Goal: Entertainment & Leisure: Consume media (video, audio)

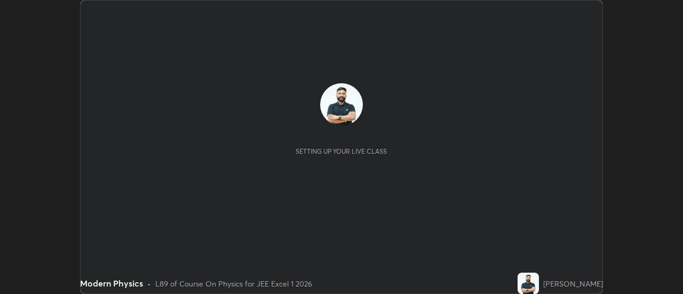
scroll to position [294, 682]
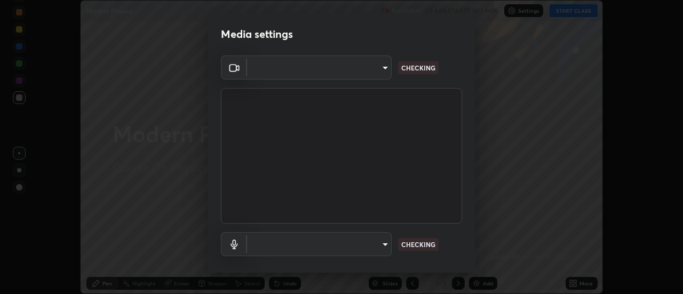
type input "17f3146ffc408401482da091302dd484cdfe799ef6154e21a3a5c8c08ece1141"
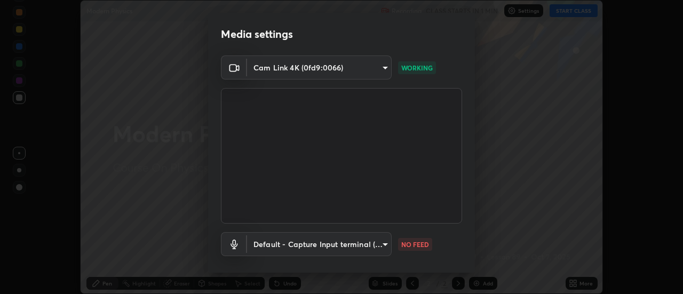
click at [375, 247] on body "Erase all Modern Physics Recording CLASS STARTS IN 1 MIN Settings START CLASS S…" at bounding box center [341, 147] width 683 height 294
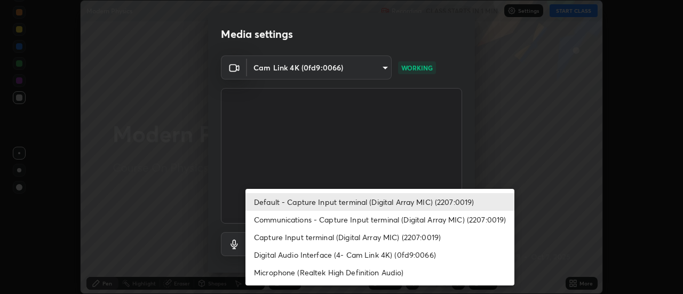
click at [368, 218] on li "Communications - Capture Input terminal (Digital Array MIC) (2207:0019)" at bounding box center [379, 220] width 269 height 18
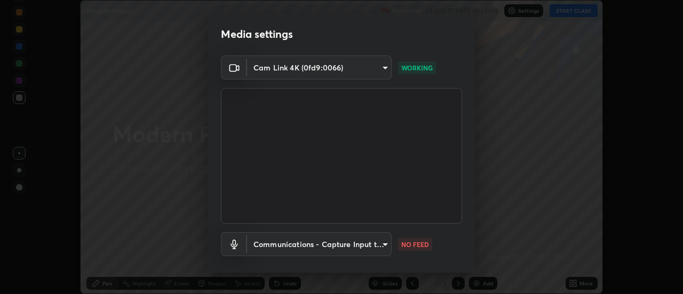
click at [359, 243] on body "Erase all Modern Physics Recording CLASS STARTS IN 1 MIN Settings START CLASS S…" at bounding box center [341, 147] width 683 height 294
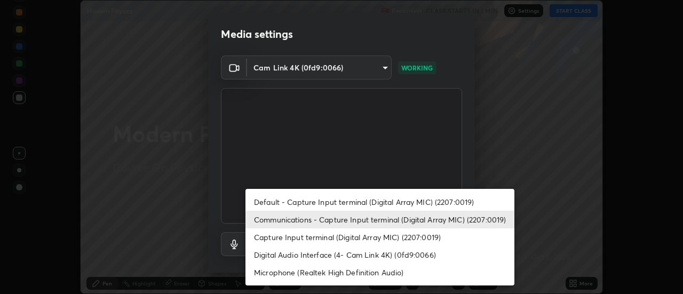
click at [364, 203] on li "Default - Capture Input terminal (Digital Array MIC) (2207:0019)" at bounding box center [379, 202] width 269 height 18
type input "default"
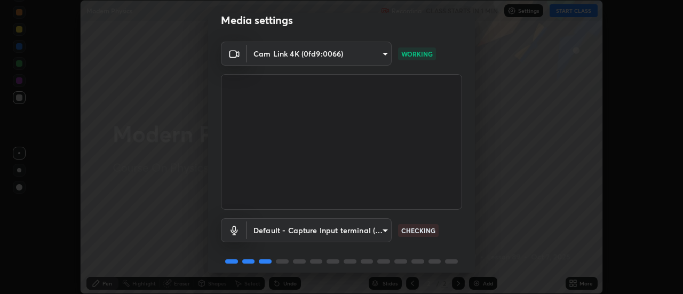
scroll to position [56, 0]
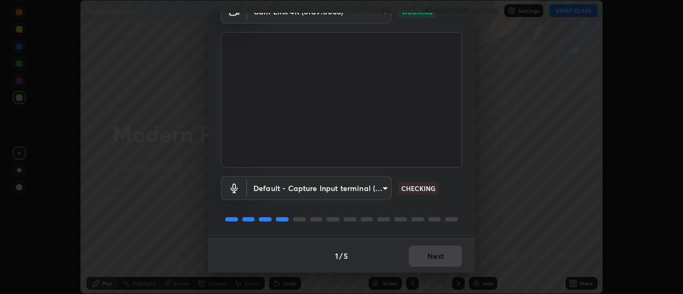
click at [445, 260] on div "1 / 5 Next" at bounding box center [341, 255] width 267 height 34
click at [447, 257] on div "1 / 5 Next" at bounding box center [341, 255] width 267 height 34
click at [448, 259] on div "1 / 5 Next" at bounding box center [341, 255] width 267 height 34
click at [450, 259] on div "1 / 5 Next" at bounding box center [341, 255] width 267 height 34
click at [452, 258] on div "1 / 5 Next" at bounding box center [341, 255] width 267 height 34
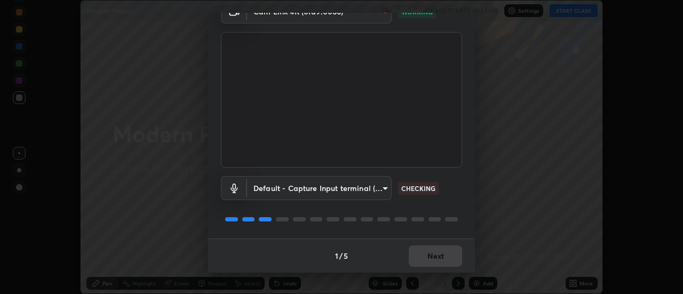
click at [452, 260] on div "1 / 5 Next" at bounding box center [341, 255] width 267 height 34
click at [453, 259] on div "1 / 5 Next" at bounding box center [341, 255] width 267 height 34
click at [455, 258] on button "Next" at bounding box center [435, 255] width 53 height 21
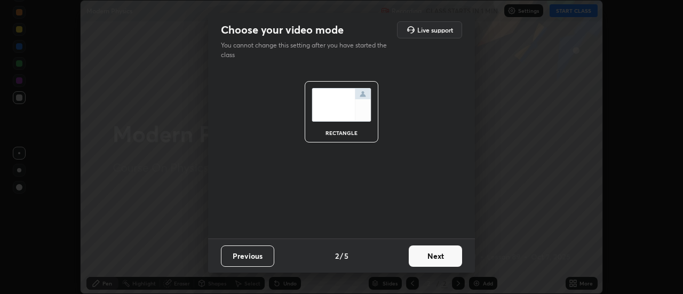
click at [454, 260] on button "Next" at bounding box center [435, 255] width 53 height 21
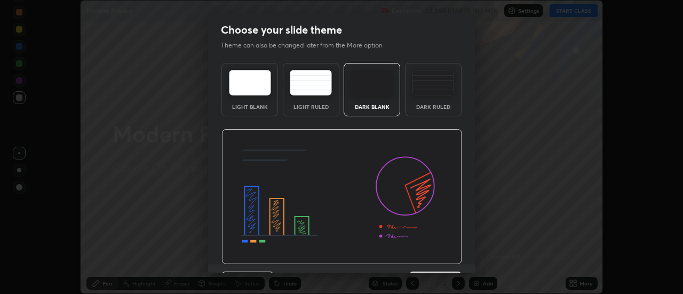
click at [455, 262] on img at bounding box center [341, 197] width 241 height 136
click at [457, 264] on img at bounding box center [341, 197] width 241 height 136
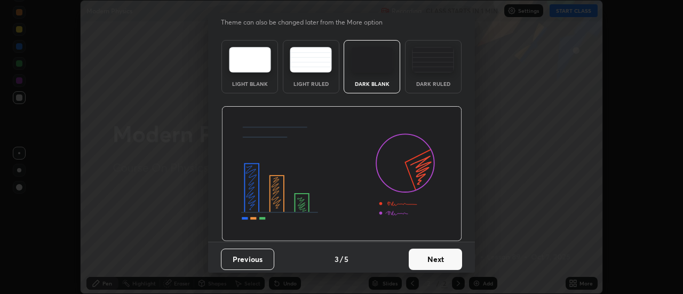
scroll to position [26, 0]
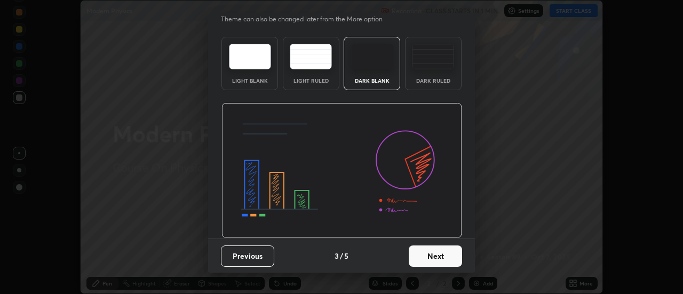
click at [451, 256] on button "Next" at bounding box center [435, 255] width 53 height 21
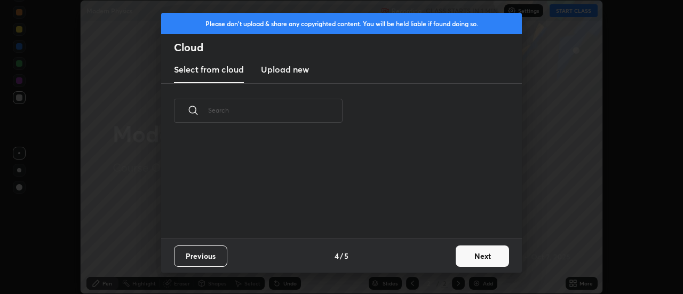
scroll to position [0, 0]
click at [456, 260] on button "Next" at bounding box center [482, 255] width 53 height 21
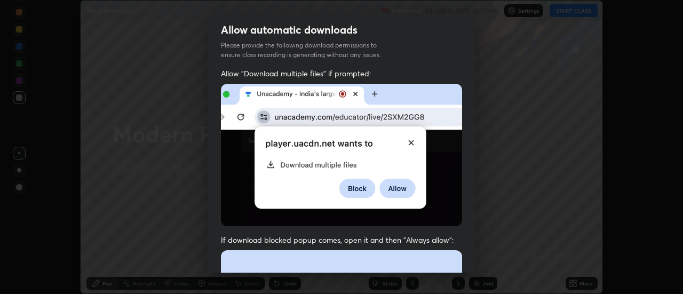
click at [459, 261] on div "Allow "Download multiple files" if prompted: If download blocked popup comes, o…" at bounding box center [341, 292] width 267 height 449
click at [464, 260] on div "Allow "Download multiple files" if prompted: If download blocked popup comes, o…" at bounding box center [341, 292] width 267 height 449
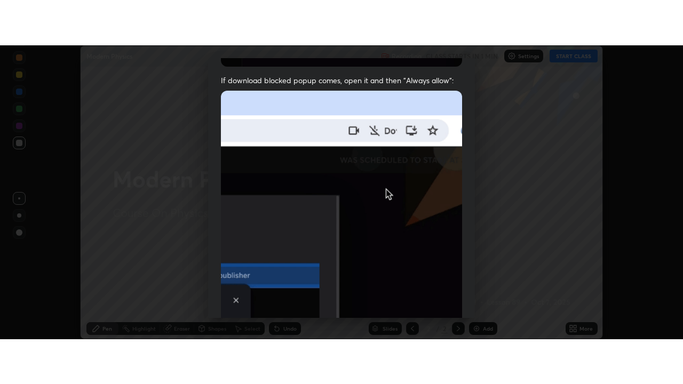
scroll to position [274, 0]
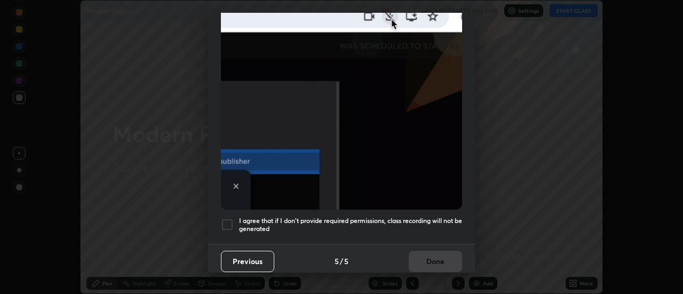
click at [434, 217] on h5 "I agree that if I don't provide required permissions, class recording will not …" at bounding box center [350, 225] width 223 height 17
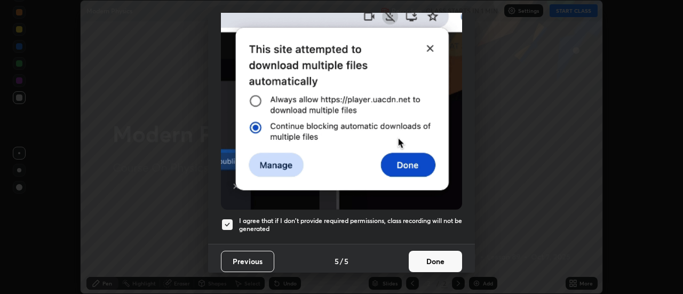
click at [433, 258] on button "Done" at bounding box center [435, 261] width 53 height 21
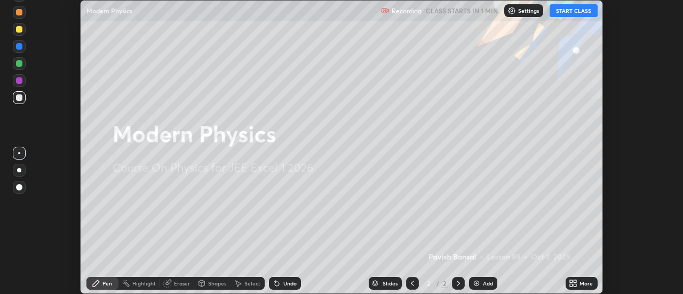
click at [575, 285] on icon at bounding box center [575, 285] width 3 height 3
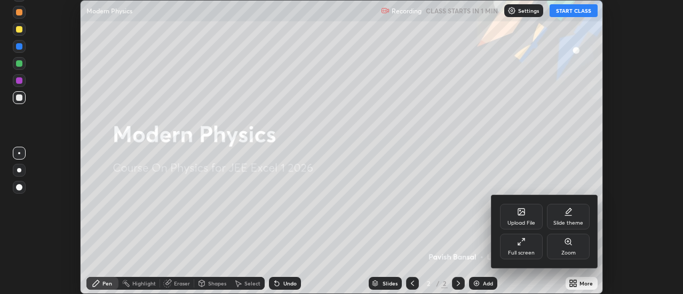
click at [527, 250] on div "Full screen" at bounding box center [521, 252] width 27 height 5
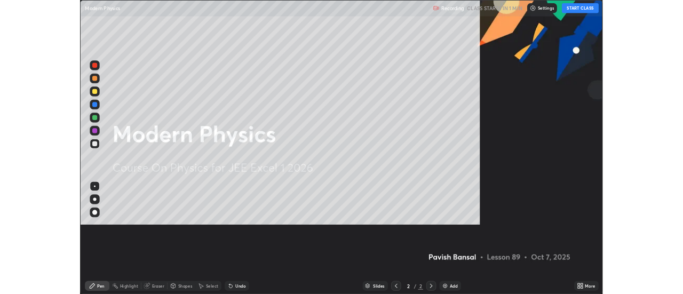
scroll to position [384, 683]
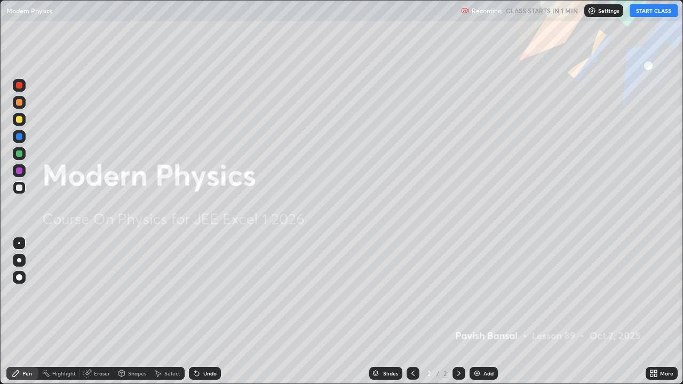
click at [643, 11] on button "START CLASS" at bounding box center [654, 10] width 48 height 13
click at [479, 293] on img at bounding box center [477, 373] width 9 height 9
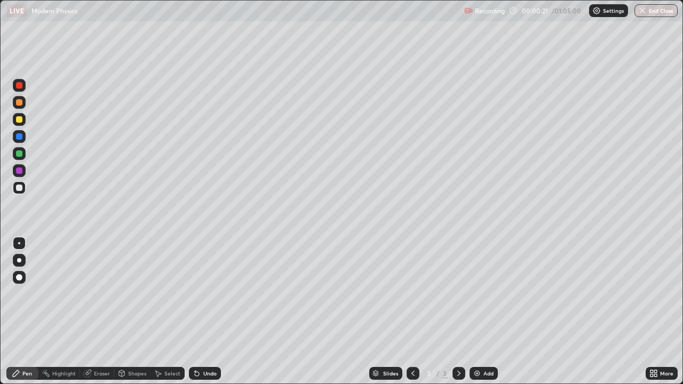
click at [19, 260] on div at bounding box center [19, 260] width 4 height 4
click at [18, 120] on div at bounding box center [19, 119] width 6 height 6
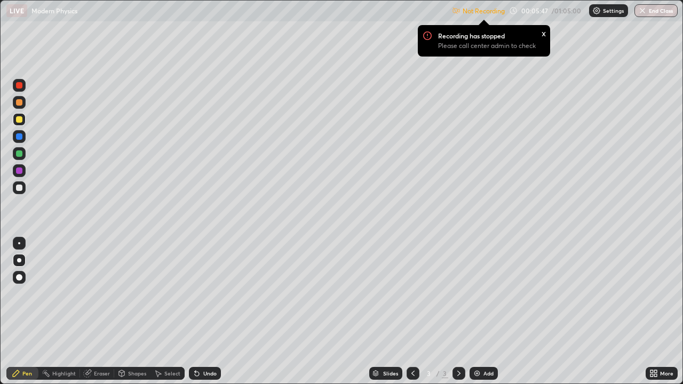
click at [20, 104] on div at bounding box center [19, 102] width 6 height 6
click at [654, 293] on icon at bounding box center [653, 373] width 9 height 9
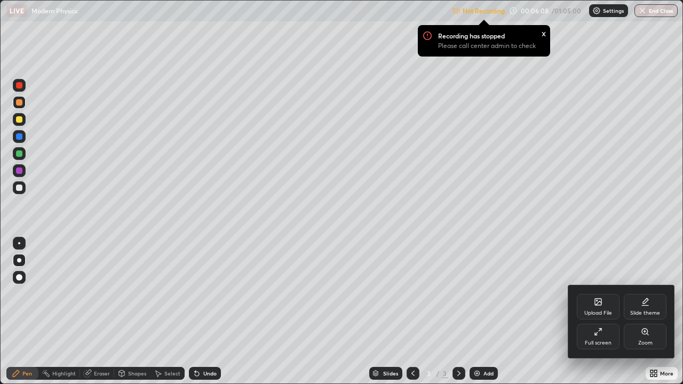
click at [593, 293] on div "Full screen" at bounding box center [598, 337] width 43 height 26
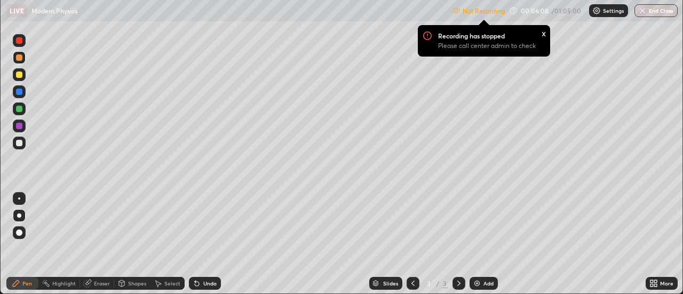
scroll to position [53058, 52670]
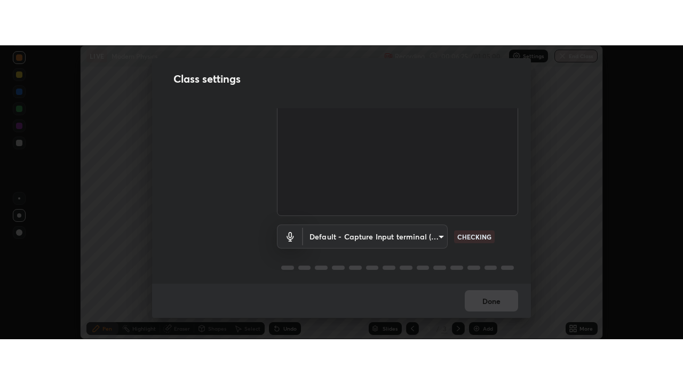
scroll to position [67, 0]
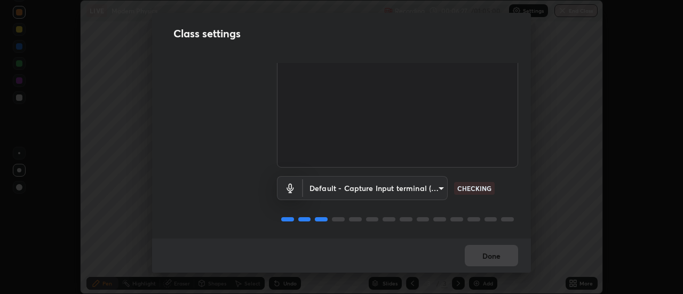
click at [494, 260] on div "Done" at bounding box center [341, 255] width 379 height 34
click at [496, 256] on div "Done" at bounding box center [341, 255] width 379 height 34
click at [494, 257] on div "Done" at bounding box center [341, 255] width 379 height 34
click at [494, 259] on div "Done" at bounding box center [341, 255] width 379 height 34
click at [497, 259] on div "Done" at bounding box center [341, 255] width 379 height 34
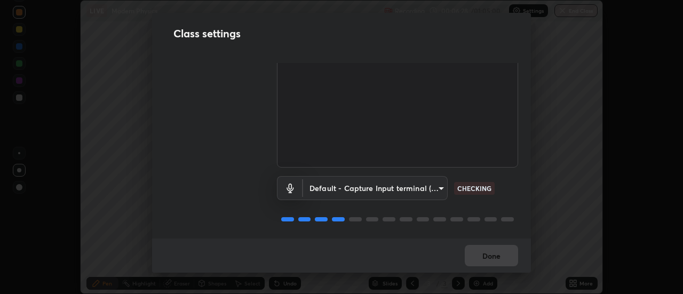
click at [499, 260] on div "Done" at bounding box center [341, 255] width 379 height 34
click at [498, 257] on div "Done" at bounding box center [341, 255] width 379 height 34
click at [504, 259] on div "Done" at bounding box center [341, 255] width 379 height 34
click at [506, 258] on div "Done" at bounding box center [341, 255] width 379 height 34
click at [506, 259] on div "Done" at bounding box center [341, 255] width 379 height 34
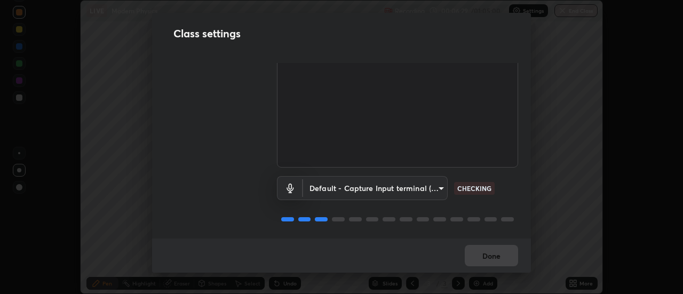
click at [507, 260] on div "Done" at bounding box center [341, 255] width 379 height 34
click at [509, 261] on div "Done" at bounding box center [341, 255] width 379 height 34
click at [511, 258] on div "Done" at bounding box center [341, 255] width 379 height 34
click at [508, 256] on div "Done" at bounding box center [341, 255] width 379 height 34
click at [429, 186] on body "Erase all LIVE Modern Physics Recording 00:06:31 / 01:05:00 Settings End Class …" at bounding box center [341, 147] width 683 height 294
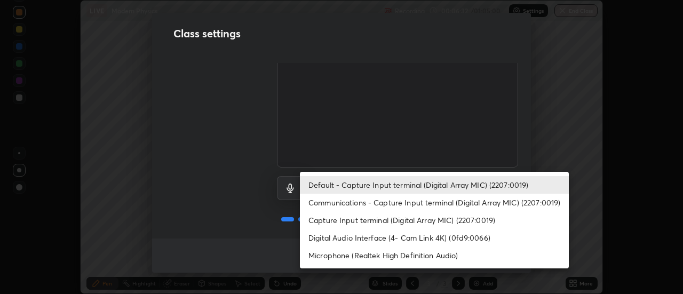
click at [418, 204] on li "Communications - Capture Input terminal (Digital Array MIC) (2207:0019)" at bounding box center [434, 203] width 269 height 18
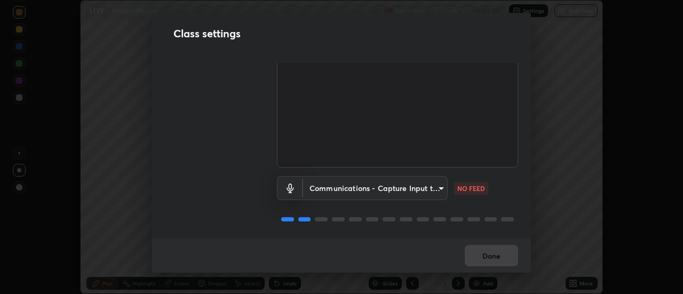
click at [417, 190] on body "Erase all LIVE Modern Physics Recording 00:06:33 / 01:05:00 Settings End Class …" at bounding box center [341, 147] width 683 height 294
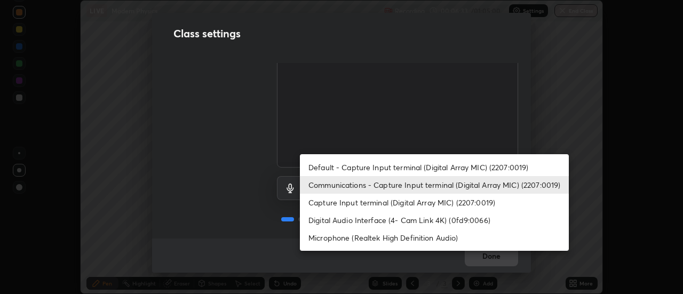
click at [413, 169] on li "Default - Capture Input terminal (Digital Array MIC) (2207:0019)" at bounding box center [434, 167] width 269 height 18
type input "default"
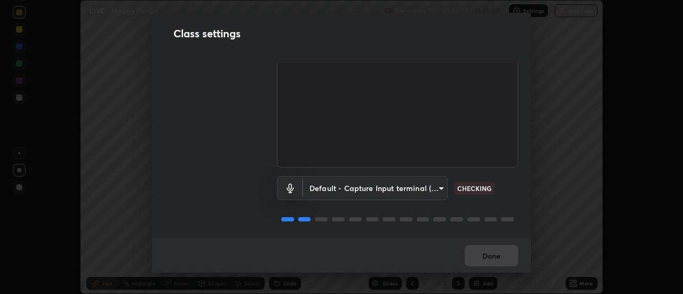
click at [502, 257] on div "Done" at bounding box center [341, 255] width 379 height 34
click at [500, 252] on div "Done" at bounding box center [341, 255] width 379 height 34
click at [500, 253] on div "Done" at bounding box center [341, 255] width 379 height 34
click at [500, 257] on div "Done" at bounding box center [341, 255] width 379 height 34
click at [499, 257] on div "Done" at bounding box center [341, 255] width 379 height 34
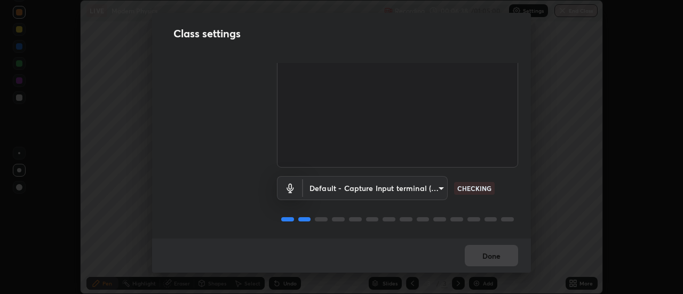
click at [502, 258] on div "Done" at bounding box center [341, 255] width 379 height 34
click at [504, 257] on div "Done" at bounding box center [341, 255] width 379 height 34
click at [503, 258] on div "Done" at bounding box center [341, 255] width 379 height 34
click at [503, 259] on div "Done" at bounding box center [341, 255] width 379 height 34
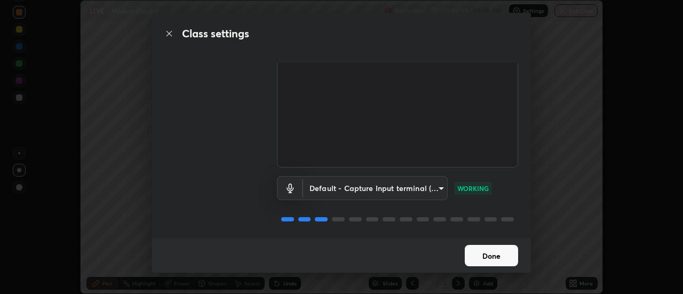
click at [503, 259] on button "Done" at bounding box center [491, 255] width 53 height 21
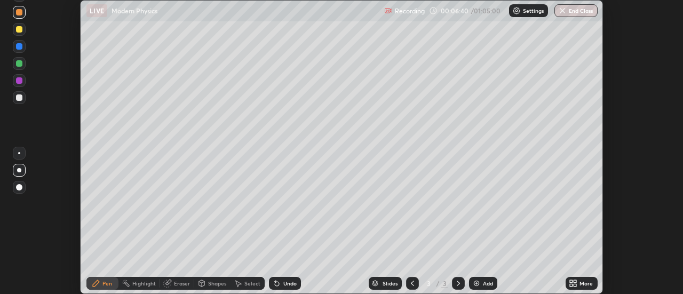
click at [575, 281] on icon at bounding box center [575, 281] width 3 height 3
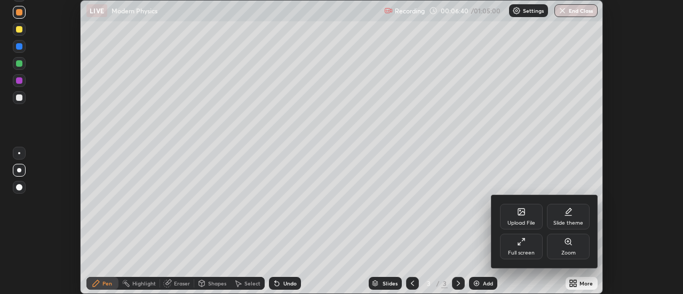
click at [533, 246] on div "Full screen" at bounding box center [521, 247] width 43 height 26
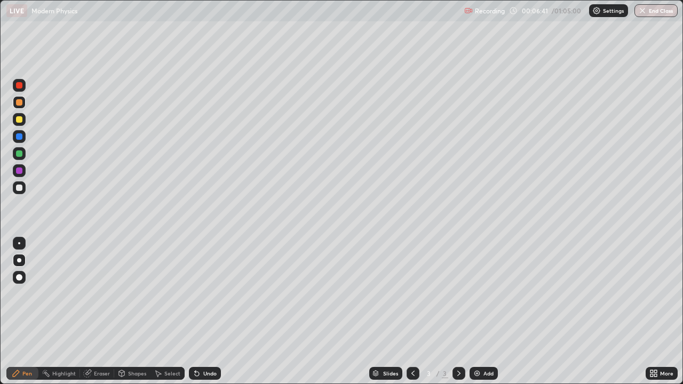
scroll to position [384, 683]
click at [21, 188] on div at bounding box center [19, 188] width 6 height 6
click at [202, 293] on div "Undo" at bounding box center [205, 373] width 32 height 13
click at [22, 102] on div at bounding box center [19, 102] width 6 height 6
click at [207, 293] on div "Undo" at bounding box center [209, 373] width 13 height 5
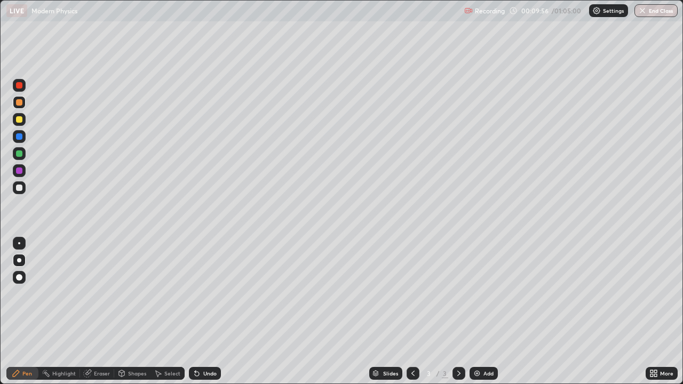
click at [475, 293] on img at bounding box center [477, 373] width 9 height 9
click at [23, 188] on div at bounding box center [19, 187] width 13 height 13
click at [19, 121] on div at bounding box center [19, 119] width 6 height 6
click at [195, 293] on icon at bounding box center [195, 371] width 1 height 1
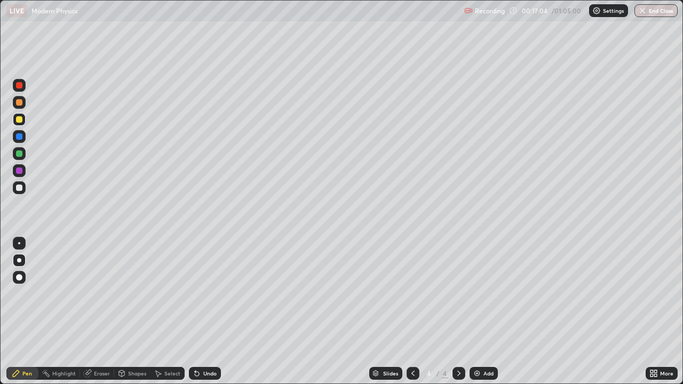
click at [22, 188] on div at bounding box center [19, 188] width 6 height 6
click at [201, 293] on div "Undo" at bounding box center [205, 373] width 32 height 13
click at [205, 293] on div "Undo" at bounding box center [209, 373] width 13 height 5
click at [207, 293] on div "Undo" at bounding box center [209, 373] width 13 height 5
click at [208, 293] on div "Undo" at bounding box center [209, 373] width 13 height 5
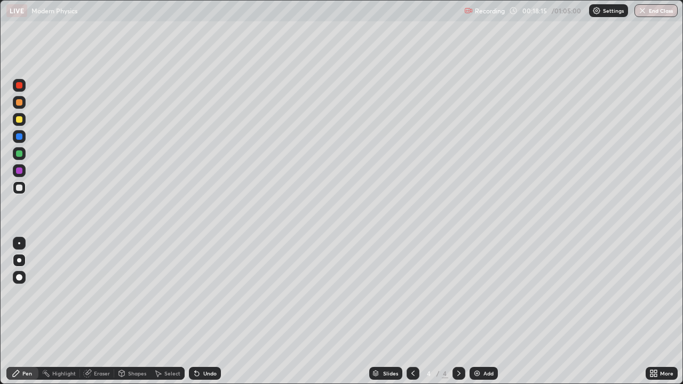
click at [208, 293] on div "Undo" at bounding box center [209, 373] width 13 height 5
click at [211, 293] on div "Undo" at bounding box center [205, 373] width 32 height 13
click at [19, 120] on div at bounding box center [19, 119] width 6 height 6
click at [216, 293] on div "Undo" at bounding box center [205, 373] width 32 height 13
click at [217, 293] on div "Undo" at bounding box center [205, 373] width 32 height 13
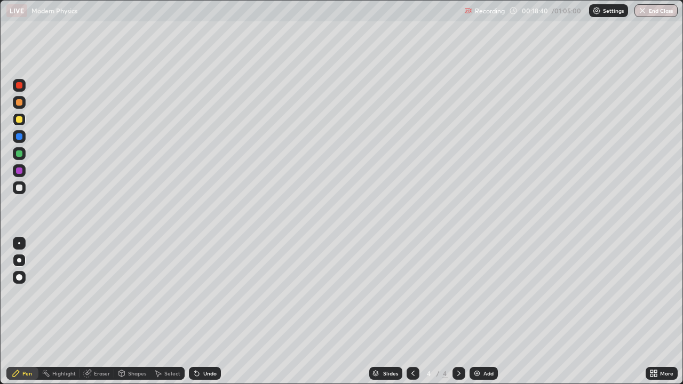
click at [218, 293] on div "Undo" at bounding box center [205, 373] width 32 height 13
click at [216, 293] on div "Undo" at bounding box center [205, 373] width 32 height 13
click at [20, 186] on div at bounding box center [19, 188] width 6 height 6
click at [21, 154] on div at bounding box center [19, 153] width 6 height 6
click at [476, 293] on img at bounding box center [477, 373] width 9 height 9
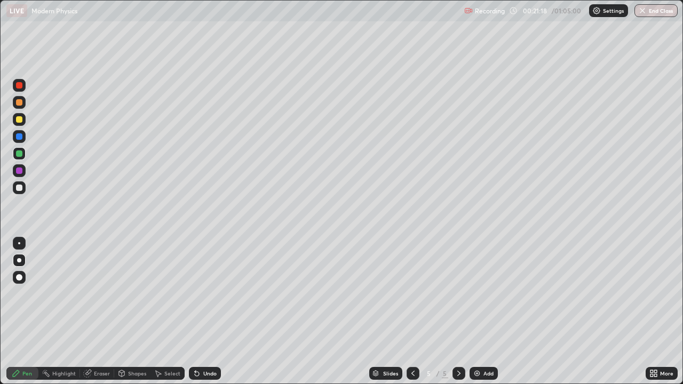
click at [20, 187] on div at bounding box center [19, 188] width 6 height 6
click at [23, 123] on div at bounding box center [19, 119] width 13 height 13
click at [18, 186] on div at bounding box center [19, 188] width 6 height 6
click at [195, 293] on icon at bounding box center [197, 374] width 4 height 4
click at [19, 105] on div at bounding box center [19, 102] width 6 height 6
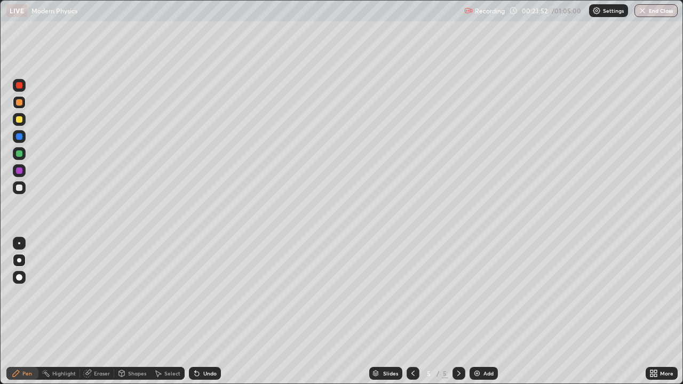
click at [21, 171] on div at bounding box center [19, 171] width 6 height 6
click at [18, 154] on div at bounding box center [19, 153] width 6 height 6
click at [23, 188] on div at bounding box center [19, 187] width 13 height 13
click at [208, 293] on div "Undo" at bounding box center [209, 373] width 13 height 5
click at [206, 293] on div "Undo" at bounding box center [209, 373] width 13 height 5
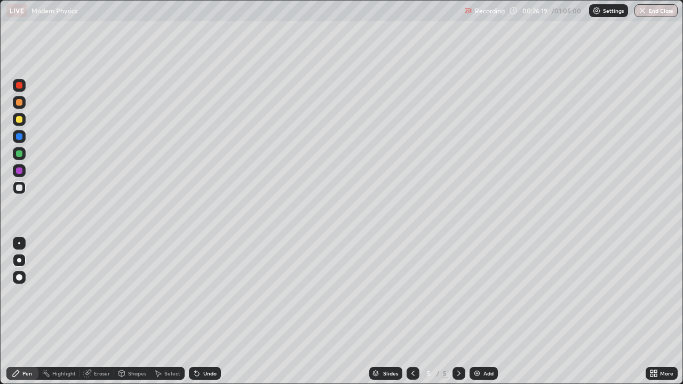
click at [206, 293] on div "Undo" at bounding box center [209, 373] width 13 height 5
click at [211, 293] on div "Undo" at bounding box center [209, 373] width 13 height 5
click at [206, 293] on div "Undo" at bounding box center [209, 373] width 13 height 5
click at [483, 293] on div "Add" at bounding box center [488, 373] width 10 height 5
click at [20, 121] on div at bounding box center [19, 119] width 6 height 6
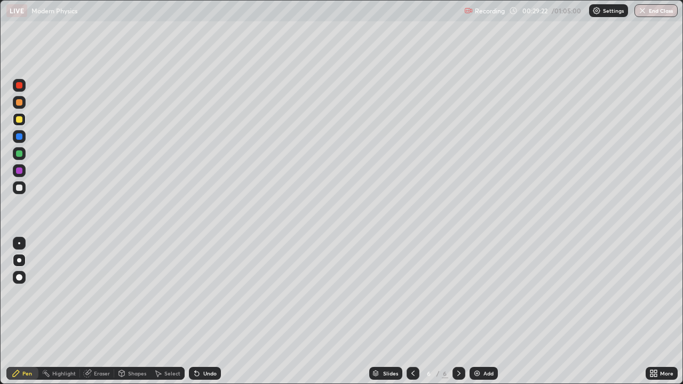
click at [19, 188] on div at bounding box center [19, 188] width 6 height 6
click at [198, 293] on div "Undo" at bounding box center [205, 373] width 32 height 13
click at [199, 293] on icon at bounding box center [197, 373] width 9 height 9
click at [19, 118] on div at bounding box center [19, 119] width 6 height 6
click at [481, 293] on div "Add" at bounding box center [484, 373] width 28 height 13
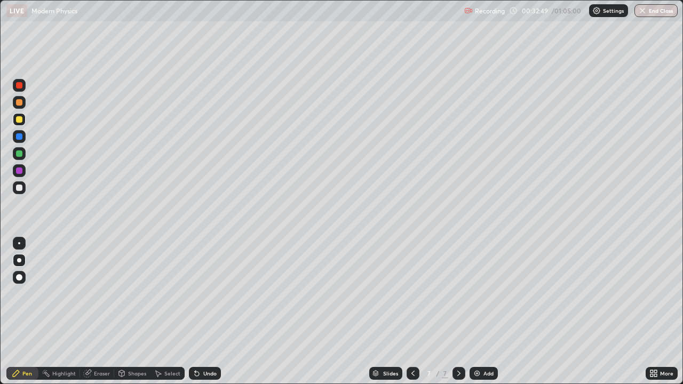
click at [19, 188] on div at bounding box center [19, 188] width 6 height 6
click at [20, 120] on div at bounding box center [19, 119] width 6 height 6
click at [21, 187] on div at bounding box center [19, 188] width 6 height 6
click at [195, 293] on icon at bounding box center [197, 374] width 4 height 4
click at [20, 119] on div at bounding box center [19, 119] width 6 height 6
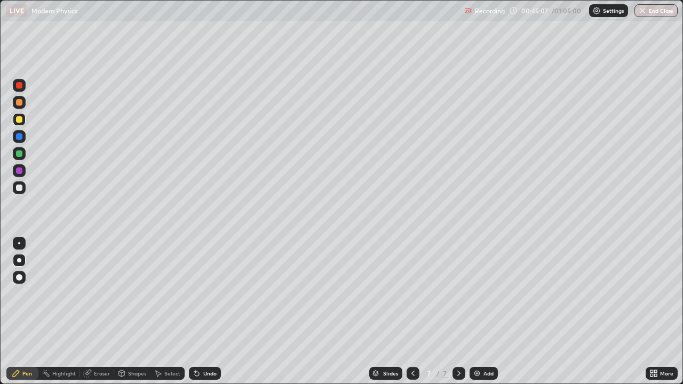
click at [480, 293] on div "Add" at bounding box center [484, 373] width 28 height 13
click at [204, 293] on div "Undo" at bounding box center [205, 373] width 32 height 13
click at [18, 192] on div at bounding box center [19, 187] width 13 height 13
click at [21, 121] on div at bounding box center [19, 119] width 6 height 6
click at [203, 293] on div "Undo" at bounding box center [209, 373] width 13 height 5
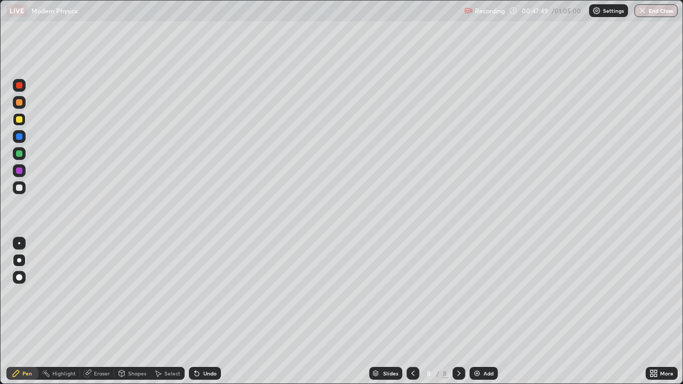
click at [201, 293] on div "Undo" at bounding box center [205, 373] width 32 height 13
click at [18, 107] on div at bounding box center [19, 102] width 13 height 13
click at [484, 293] on div "Add" at bounding box center [488, 373] width 10 height 5
click at [20, 188] on div at bounding box center [19, 188] width 6 height 6
click at [20, 122] on div at bounding box center [19, 119] width 6 height 6
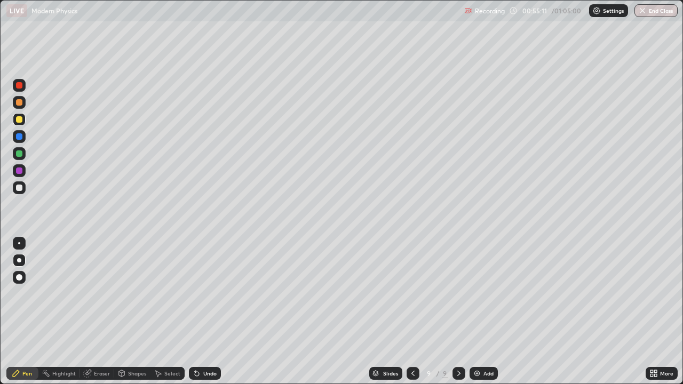
click at [21, 137] on div at bounding box center [19, 136] width 6 height 6
click at [19, 103] on div at bounding box center [19, 102] width 6 height 6
click at [643, 10] on img "button" at bounding box center [642, 10] width 9 height 9
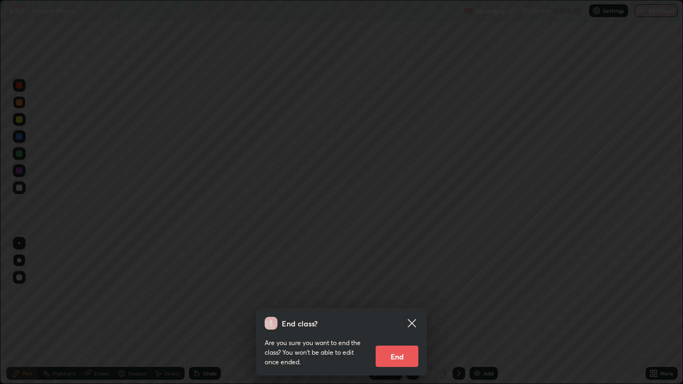
click at [405, 293] on button "End" at bounding box center [397, 356] width 43 height 21
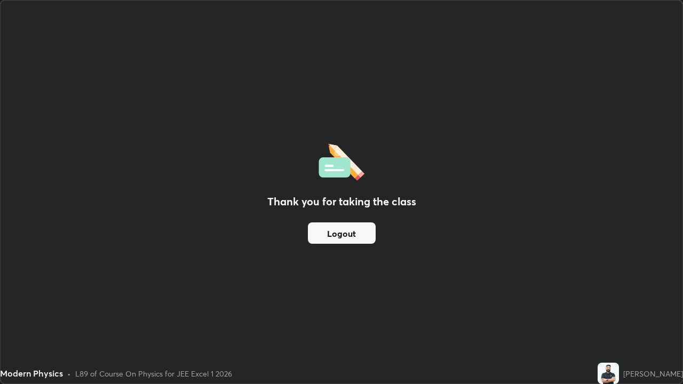
click at [346, 232] on button "Logout" at bounding box center [342, 232] width 68 height 21
